Goal: Task Accomplishment & Management: Manage account settings

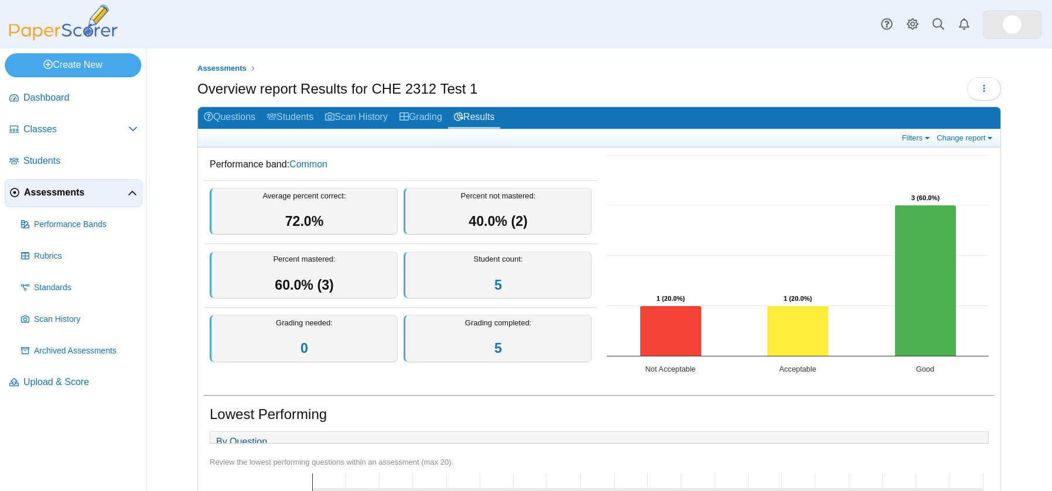
click at [1018, 25] on img at bounding box center [1012, 24] width 19 height 19
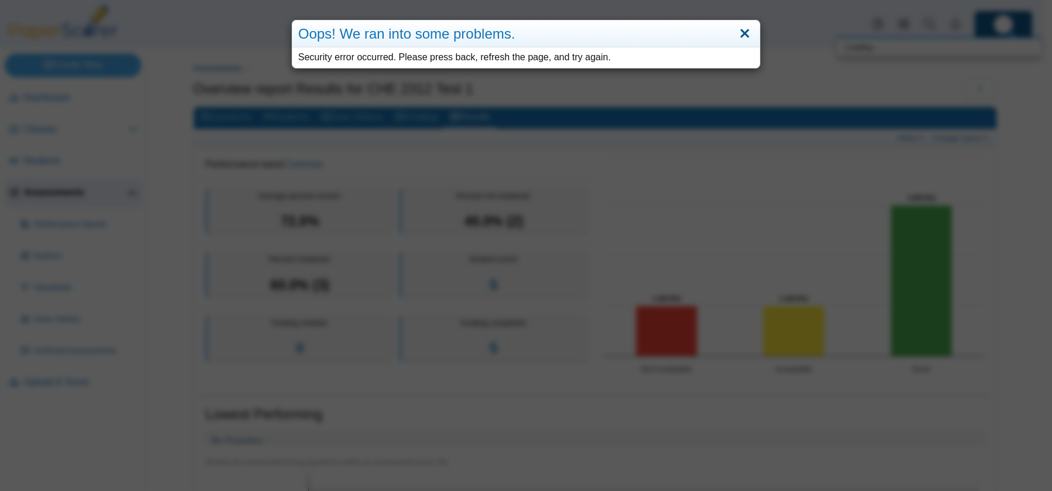
click at [741, 33] on link "Close" at bounding box center [745, 34] width 18 height 20
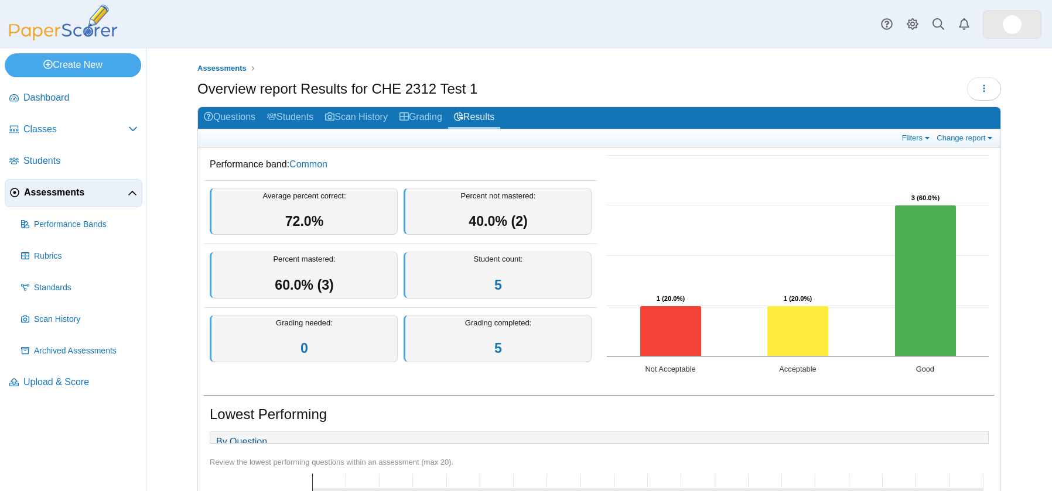
click at [997, 35] on link at bounding box center [1012, 25] width 59 height 28
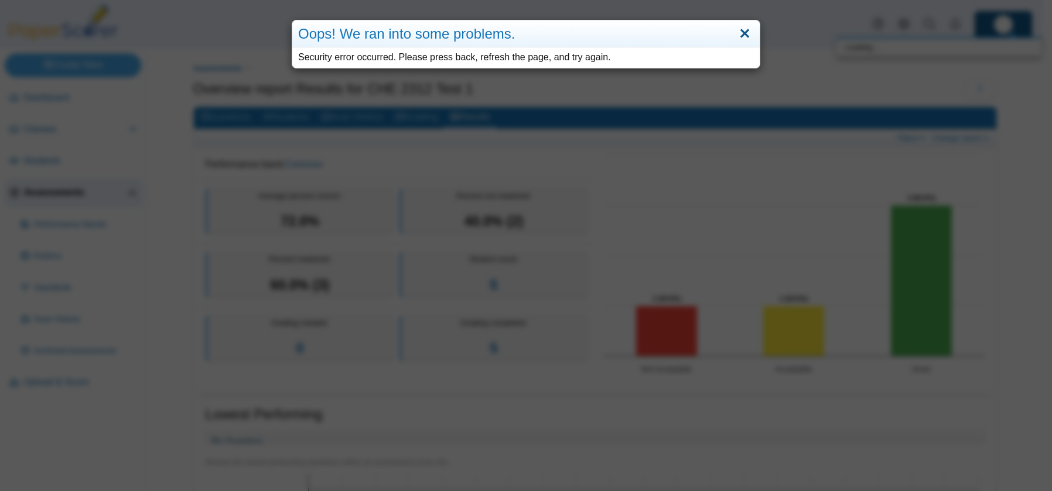
click at [742, 33] on link "Close" at bounding box center [745, 34] width 18 height 20
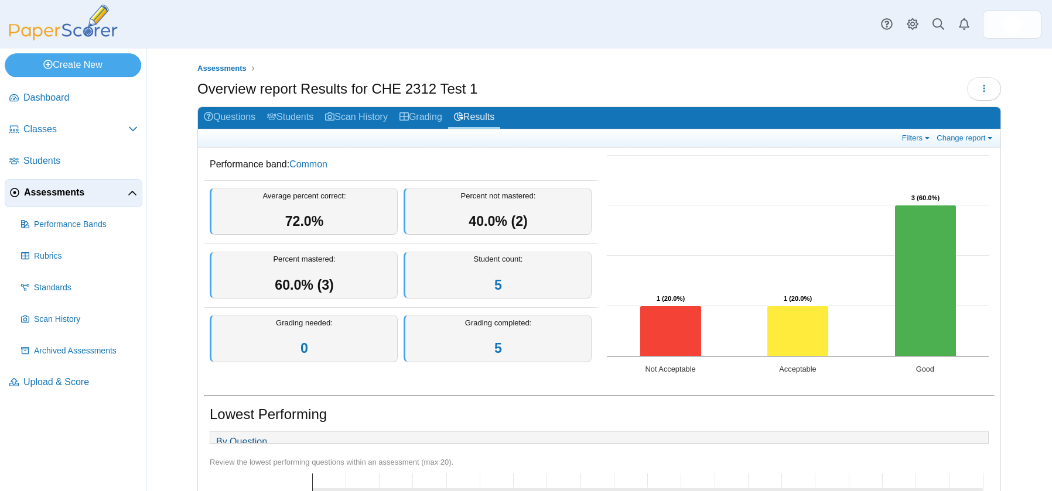
click at [54, 21] on img at bounding box center [63, 23] width 117 height 36
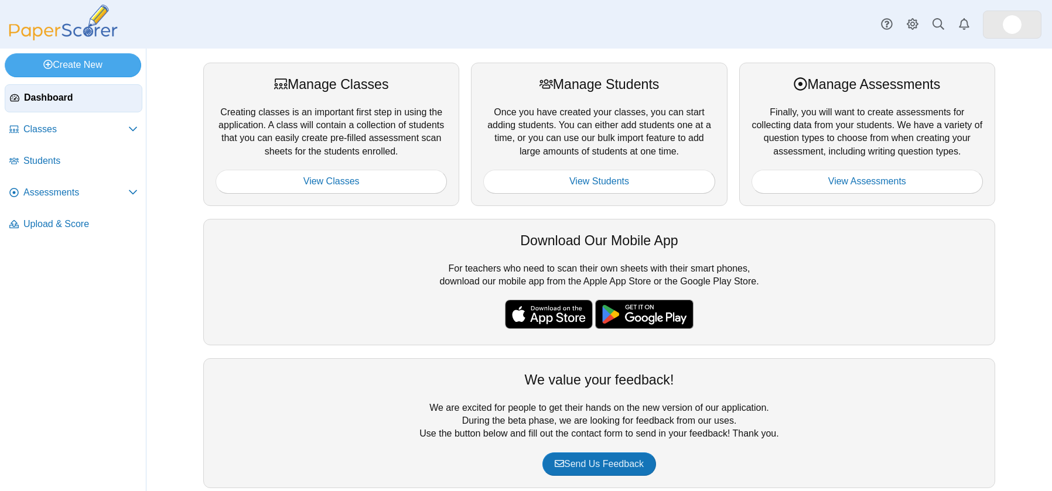
click at [1008, 16] on img at bounding box center [1012, 24] width 19 height 19
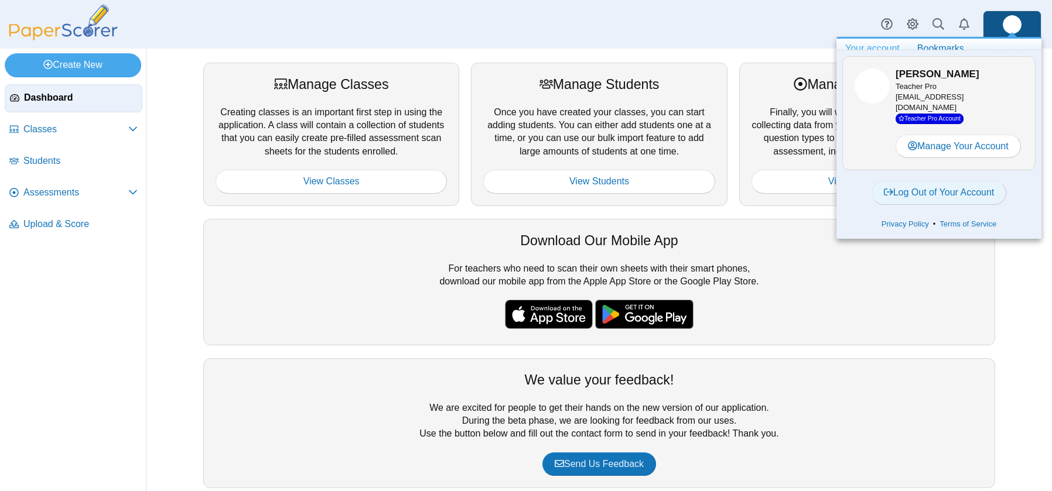
click at [939, 189] on link "Log Out of Your Account" at bounding box center [939, 192] width 135 height 23
